Goal: Answer question/provide support

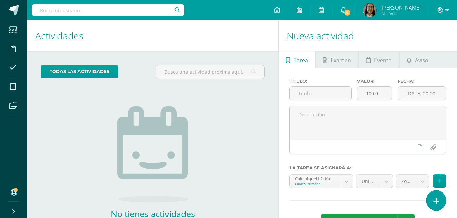
click at [436, 200] on icon at bounding box center [436, 201] width 6 height 8
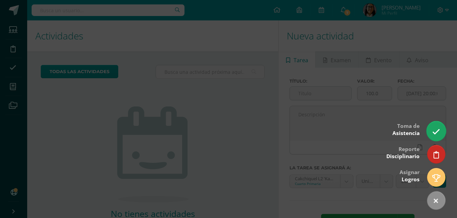
click at [441, 132] on link at bounding box center [435, 131] width 19 height 20
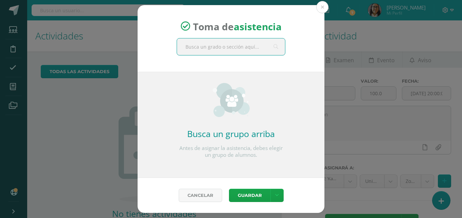
click at [248, 48] on input "text" at bounding box center [231, 46] width 108 height 17
type input "CUARTO"
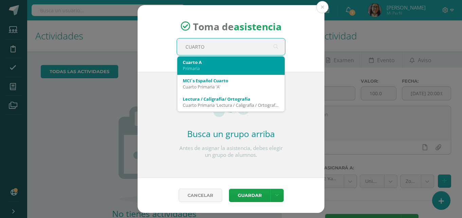
click at [233, 65] on div "Primaria" at bounding box center [231, 68] width 96 height 6
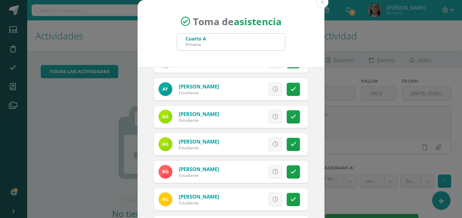
scroll to position [170, 0]
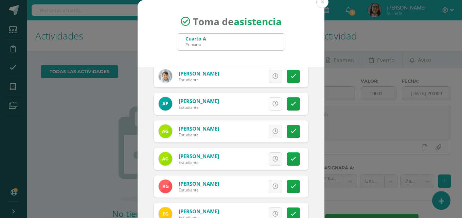
click at [272, 102] on icon at bounding box center [275, 104] width 6 height 6
click at [272, 160] on icon at bounding box center [275, 159] width 6 height 6
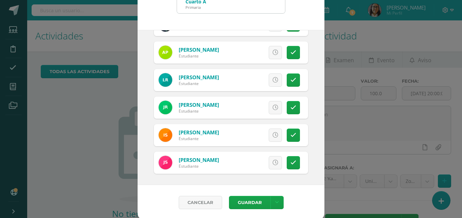
scroll to position [39, 0]
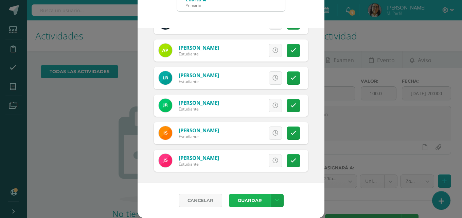
click at [243, 200] on button "Guardar" at bounding box center [249, 200] width 41 height 13
